Goal: Task Accomplishment & Management: Manage account settings

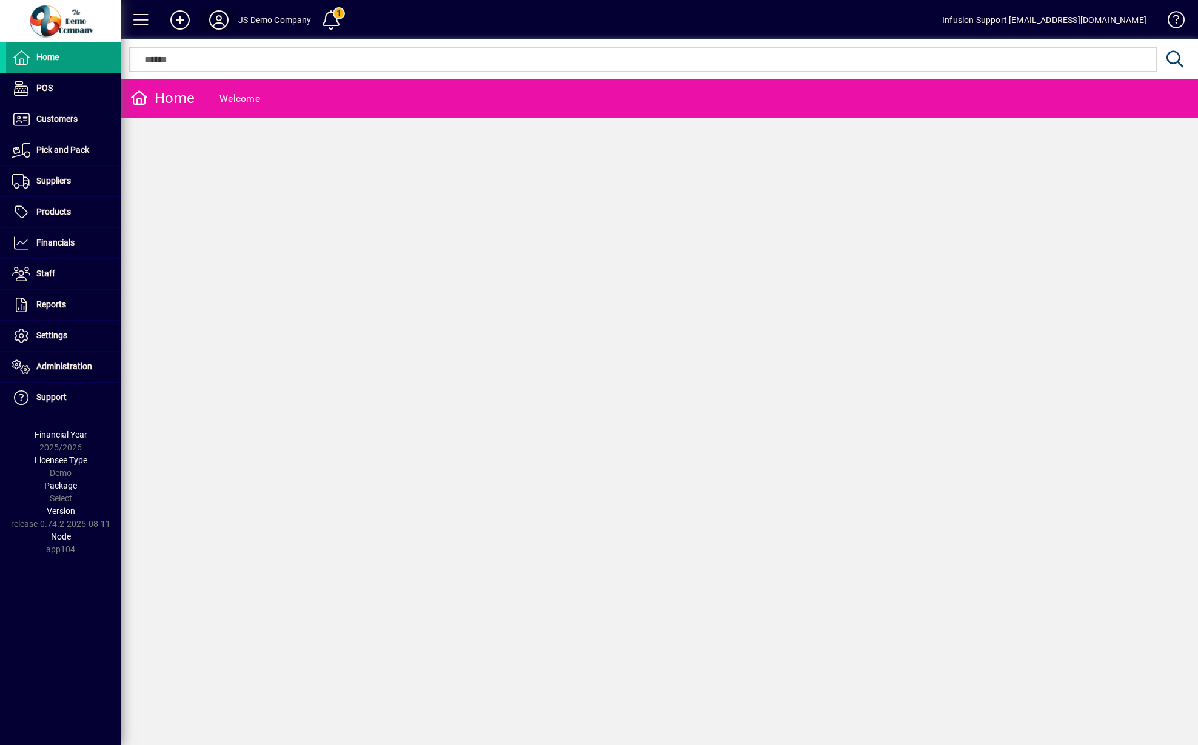
click at [219, 21] on icon at bounding box center [219, 19] width 24 height 19
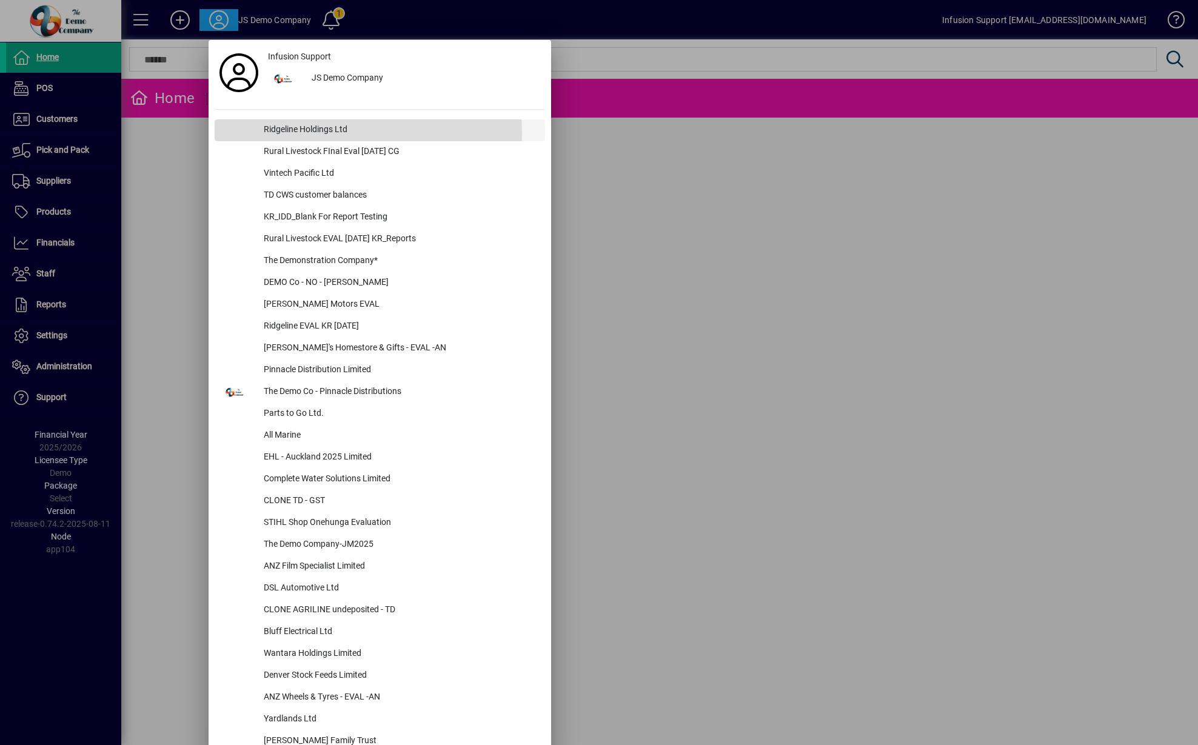
click at [286, 134] on div "Ridgeline Holdings Ltd" at bounding box center [399, 130] width 291 height 22
